Goal: Find specific page/section: Find specific page/section

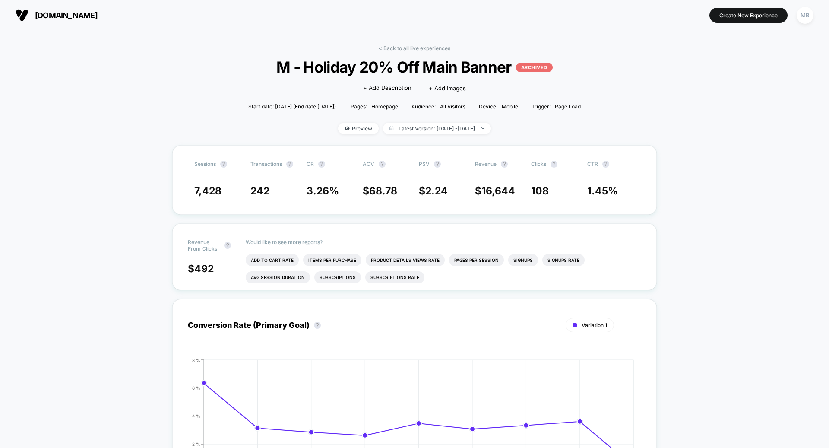
click at [44, 11] on span "[DOMAIN_NAME]" at bounding box center [66, 15] width 63 height 9
